Goal: Information Seeking & Learning: Learn about a topic

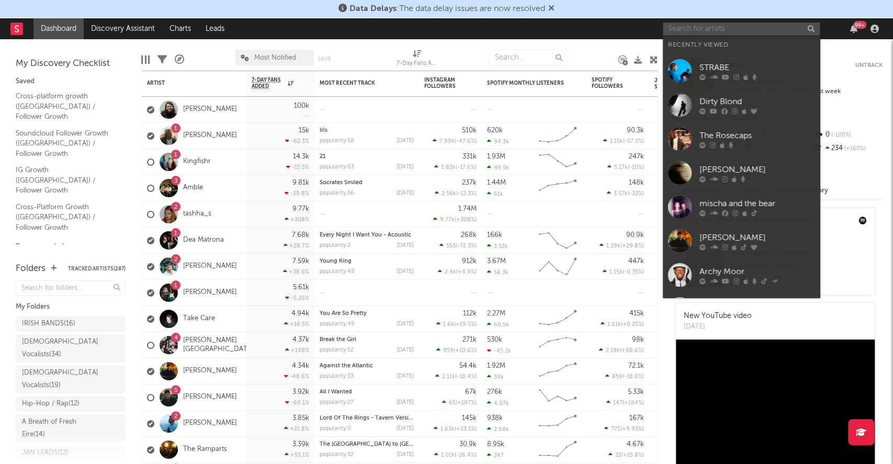
click at [769, 28] on input "text" at bounding box center [741, 28] width 157 height 13
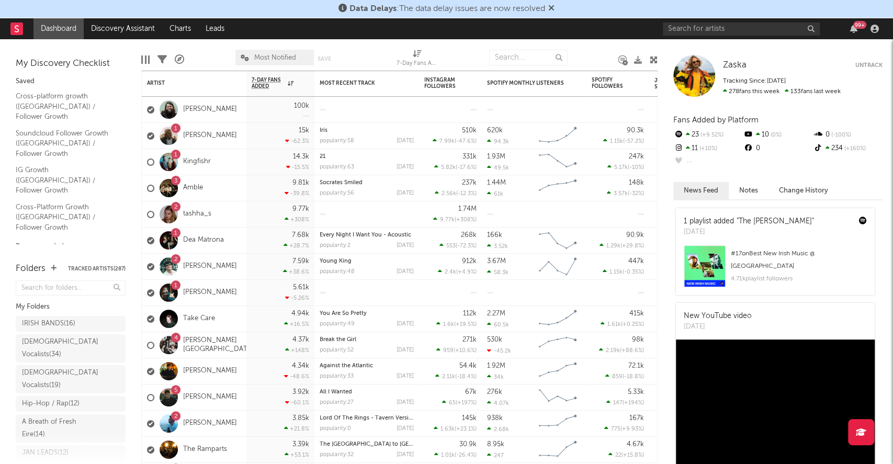
click at [104, 25] on link "Discovery Assistant" at bounding box center [123, 28] width 78 height 21
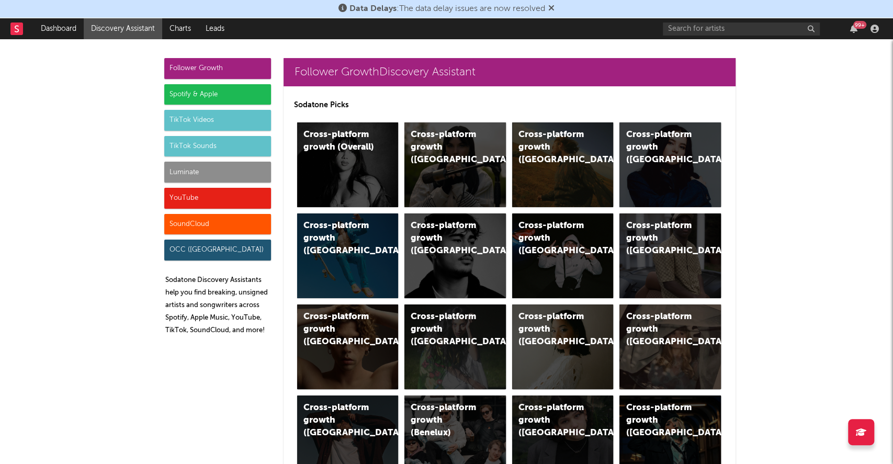
click at [205, 149] on div "TikTok Sounds" at bounding box center [217, 146] width 107 height 21
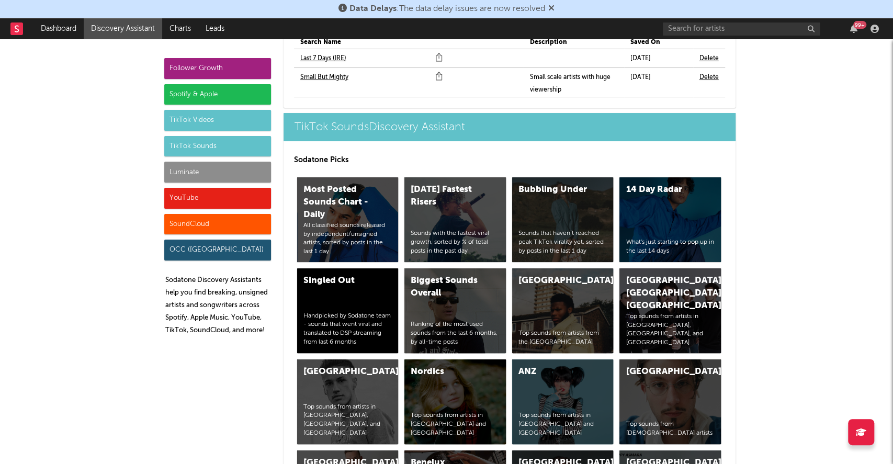
scroll to position [3676, 0]
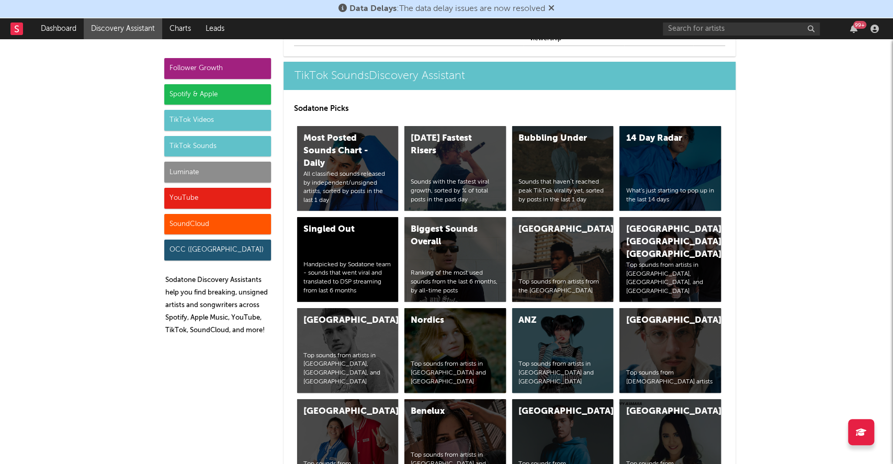
click at [205, 119] on div "TikTok Videos" at bounding box center [217, 120] width 107 height 21
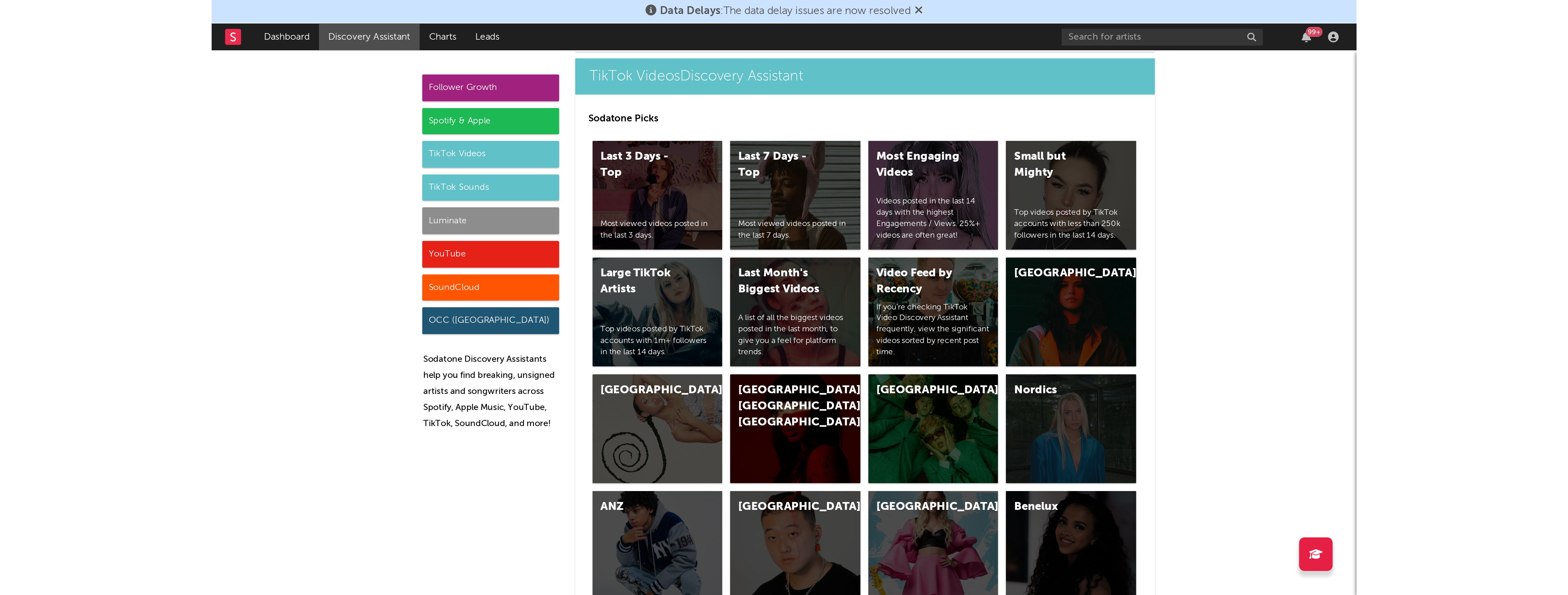
scroll to position [1695, 0]
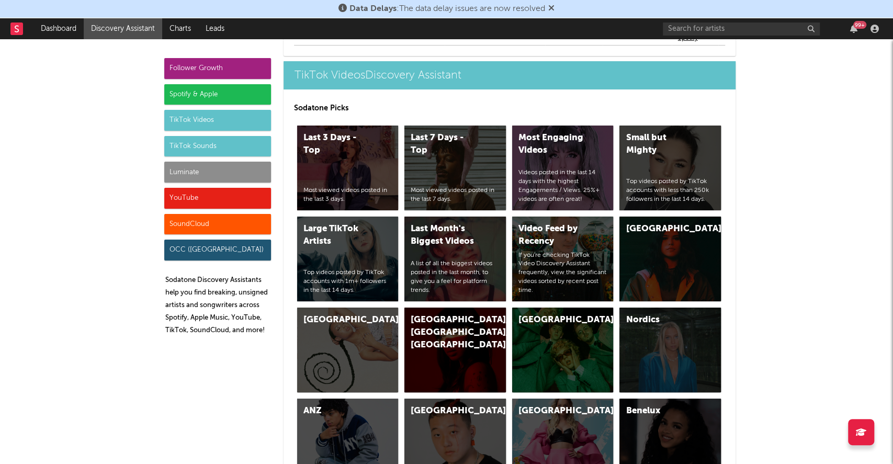
click at [564, 162] on div "Most Engaging Videos Videos posted in the last 14 days with the highest Engagem…" at bounding box center [563, 168] width 102 height 85
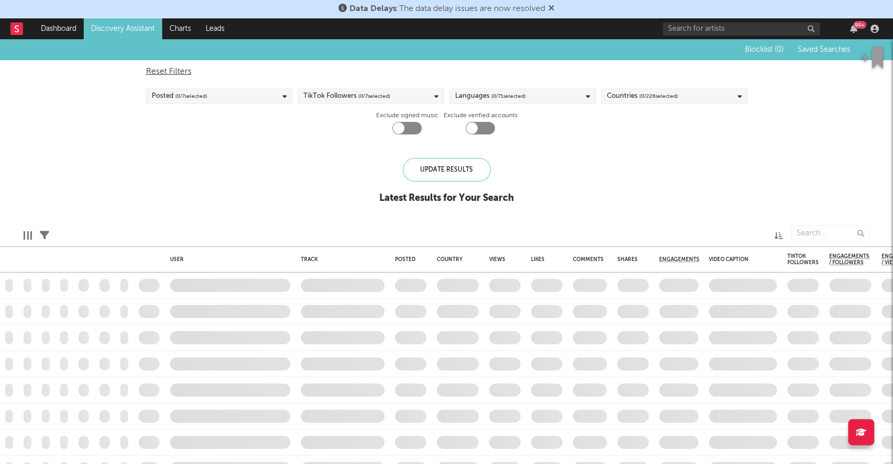
checkbox input "true"
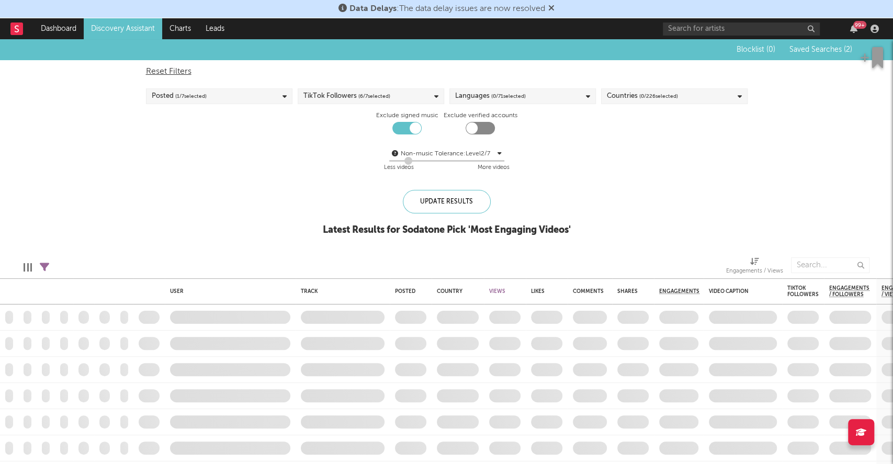
click at [644, 92] on span "( 0 / 226 selected)" at bounding box center [658, 96] width 39 height 13
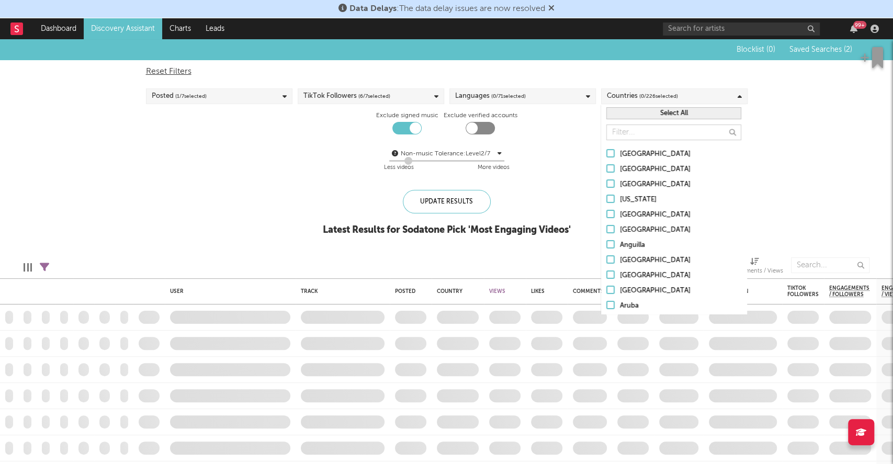
click at [638, 139] on input "text" at bounding box center [673, 133] width 135 height 16
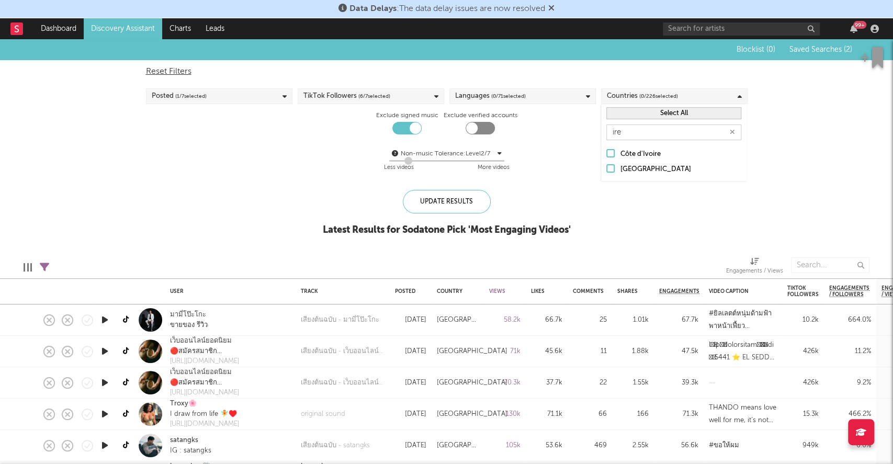
type input "ire"
click at [615, 167] on div at bounding box center [610, 168] width 8 height 8
click at [606, 167] on input "[GEOGRAPHIC_DATA]" at bounding box center [606, 169] width 0 height 13
click at [806, 176] on div "Blocklist ( 0 ) Saved Searches ( 2 ) Reset Filters Posted ( 1 / 7 selected) Tik…" at bounding box center [446, 143] width 893 height 208
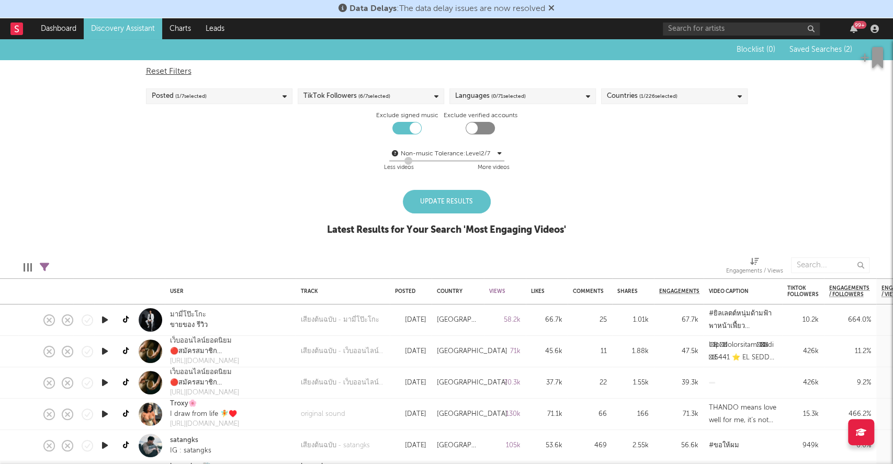
click at [442, 204] on div "Update Results" at bounding box center [447, 202] width 88 height 24
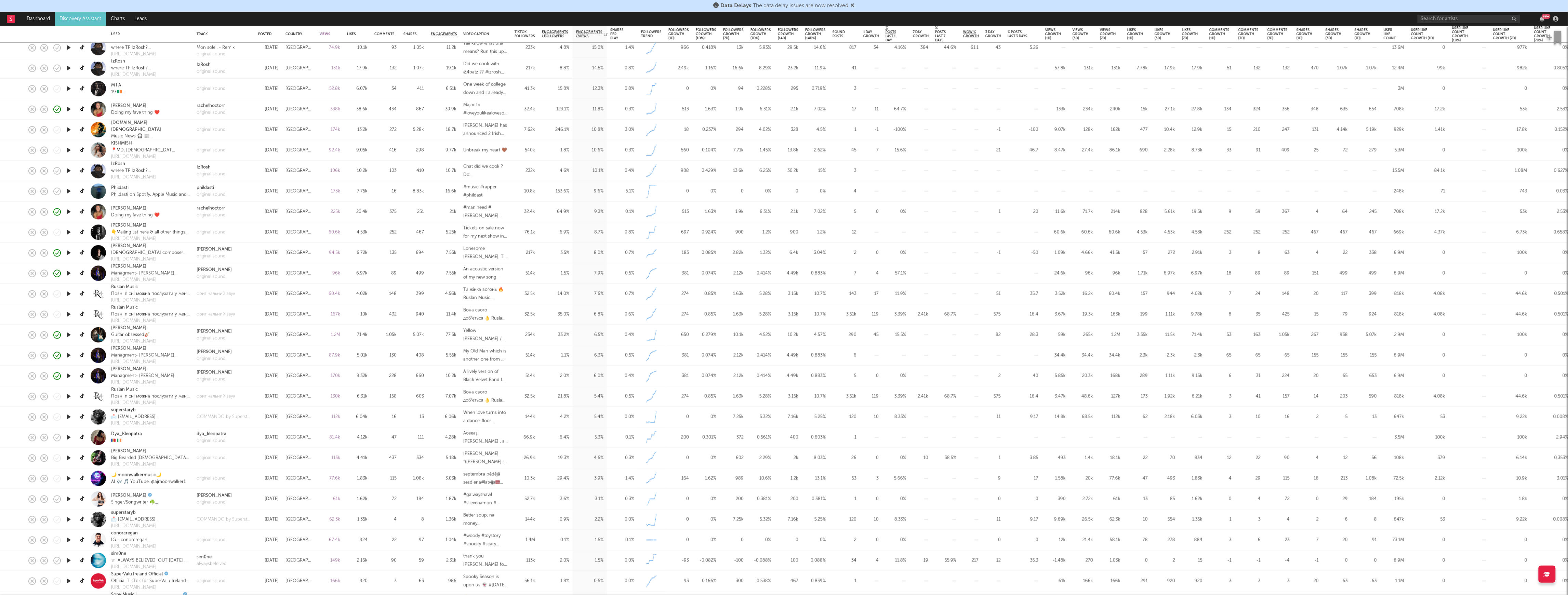
click at [68, 22] on link "Discovery Assistant" at bounding box center [80, 18] width 51 height 14
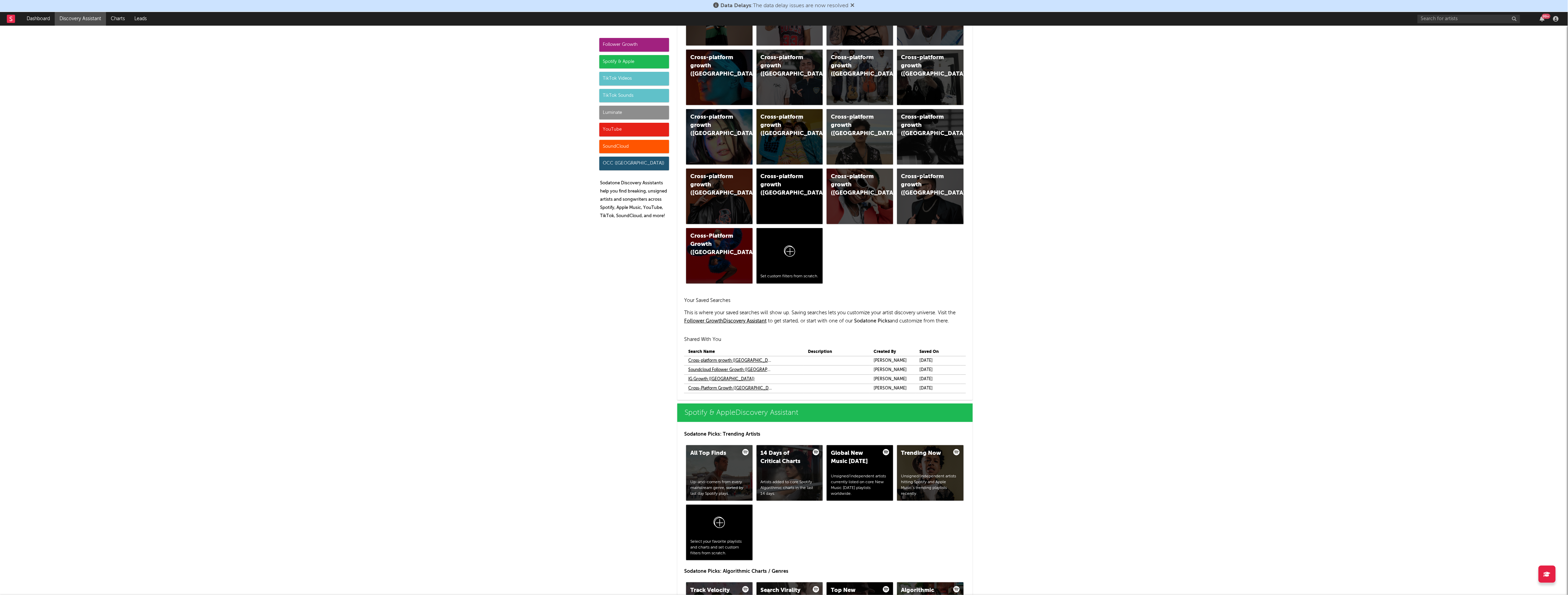
scroll to position [411, 0]
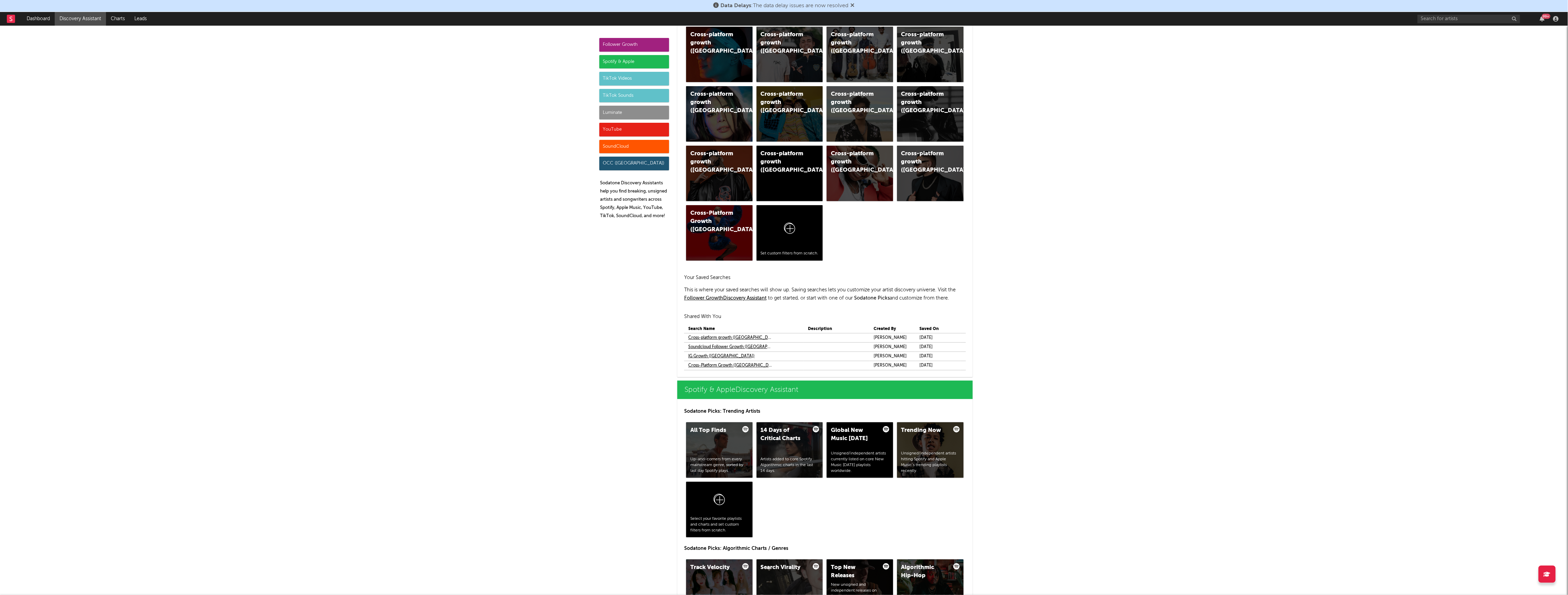
click at [583, 303] on link "Cross-platform growth ([GEOGRAPHIC_DATA])" at bounding box center [730, 338] width 85 height 8
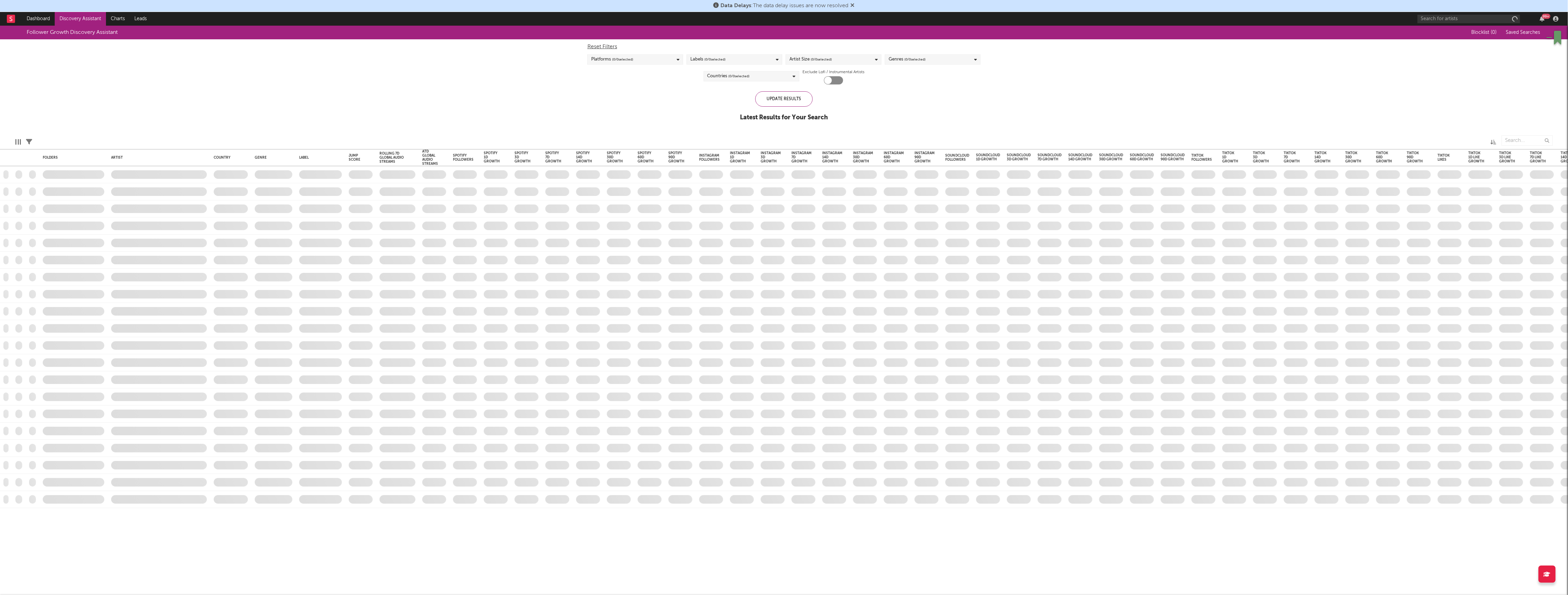
checkbox input "true"
